Goal: Use online tool/utility: Use online tool/utility

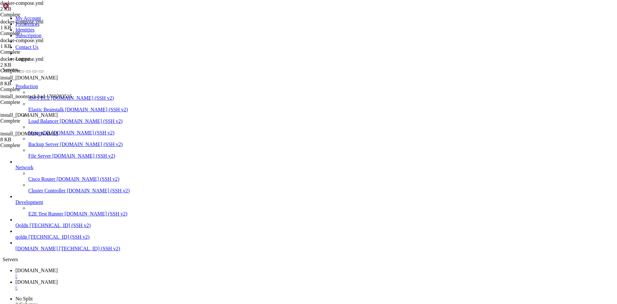
scroll to position [6, 1]
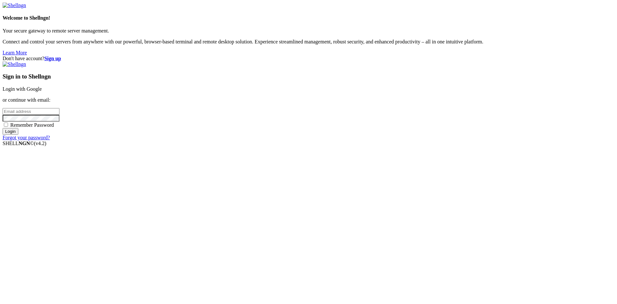
type input "root"
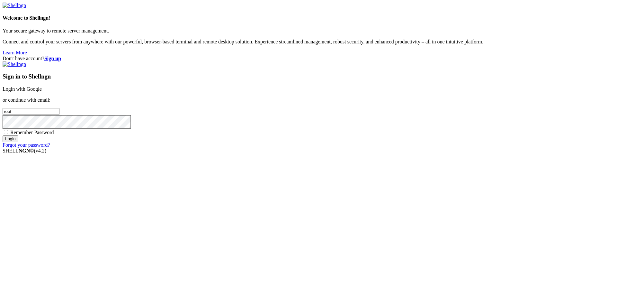
click at [42, 92] on link "Login with Google" at bounding box center [22, 88] width 39 height 5
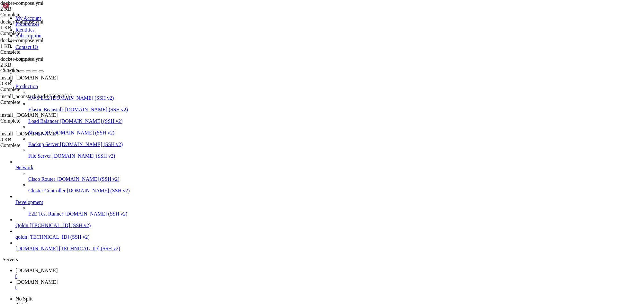
scroll to position [12552, 0]
drag, startPoint x: 5, startPoint y: 805, endPoint x: 103, endPoint y: 966, distance: 188.1
copy div "root @ Ubuntu-2204-jammy-amd64-base ~ # cd /opt/noonstack caddy-1 | {"level":"e…"
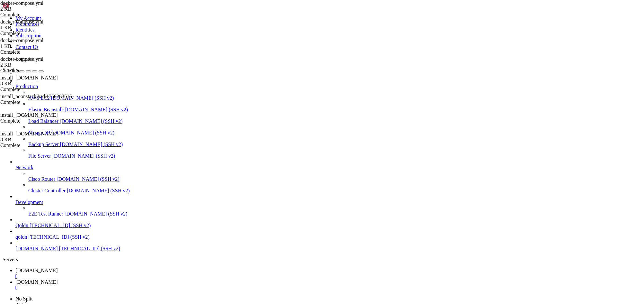
drag, startPoint x: 5, startPoint y: 910, endPoint x: 118, endPoint y: 964, distance: 125.1
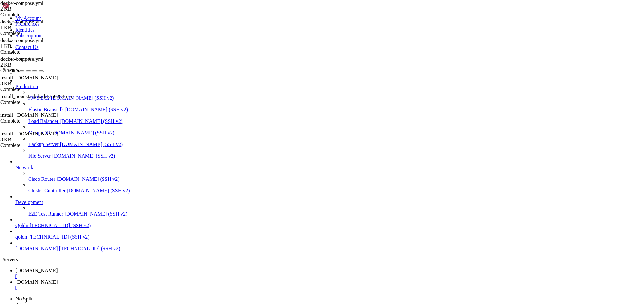
drag, startPoint x: 6, startPoint y: 790, endPoint x: 167, endPoint y: 977, distance: 246.8
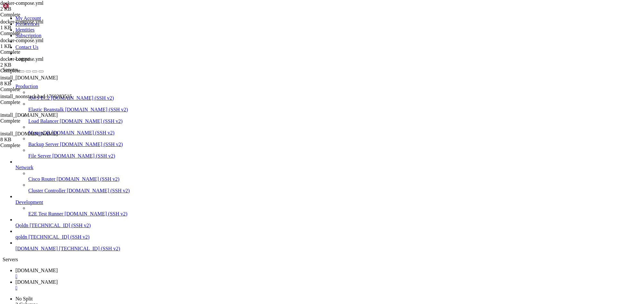
copy div "root @ Ubuntu-2204-jammy-amd64-base /opt/noonstack # docker compose ps - ./web/…"
